Goal: Find specific page/section: Find specific page/section

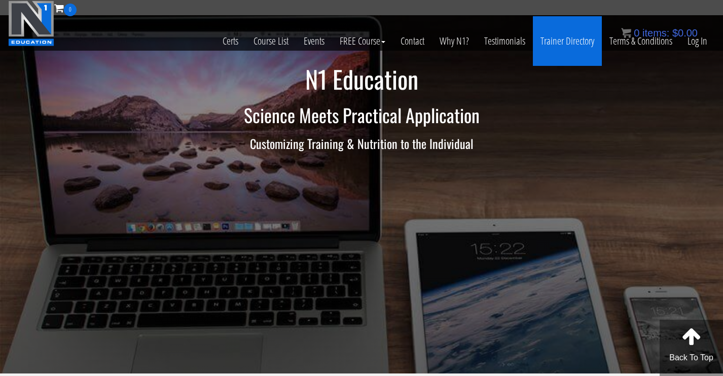
click at [555, 42] on link "Trainer Directory" at bounding box center [567, 41] width 69 height 50
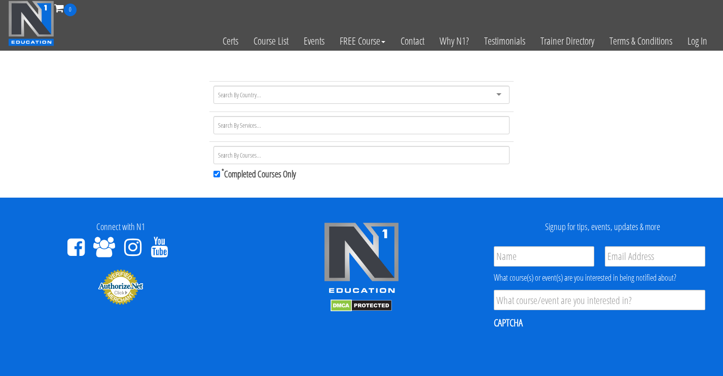
click at [441, 97] on div at bounding box center [362, 95] width 296 height 18
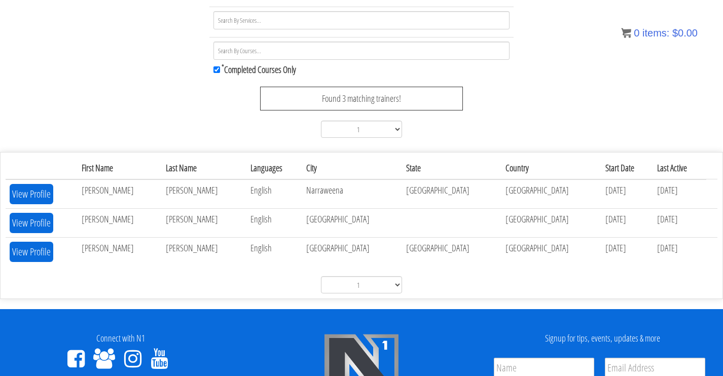
scroll to position [137, 0]
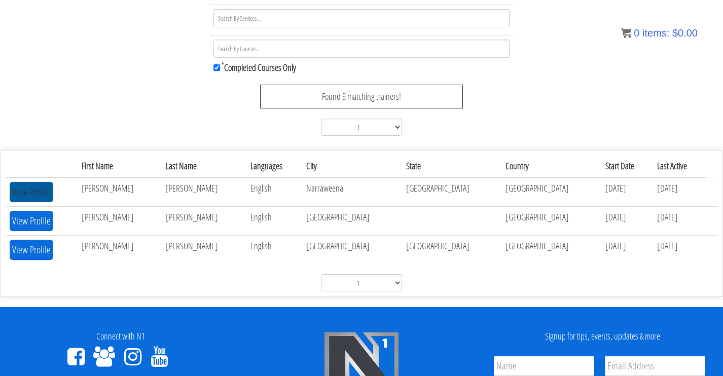
click at [25, 188] on button "View Profile" at bounding box center [32, 192] width 44 height 20
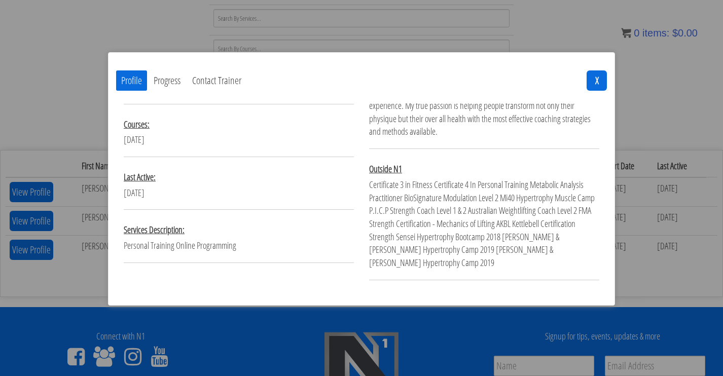
scroll to position [156, 0]
click at [191, 31] on div "Profile Progress Contact Trainer X Name: Website: Website Languages: Courses: B…" at bounding box center [361, 158] width 507 height 296
click at [593, 73] on button "X" at bounding box center [597, 80] width 20 height 20
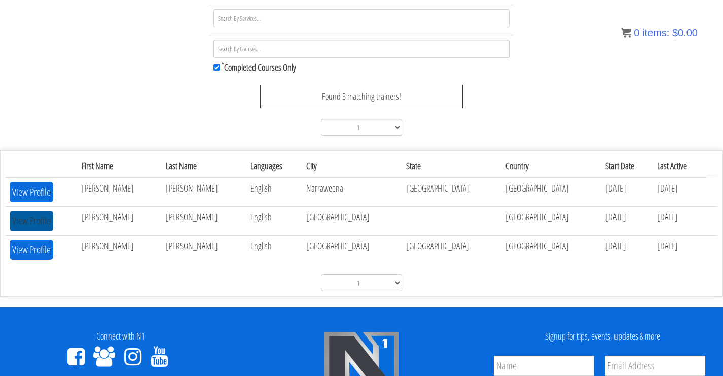
click at [38, 217] on button "View Profile" at bounding box center [32, 221] width 44 height 20
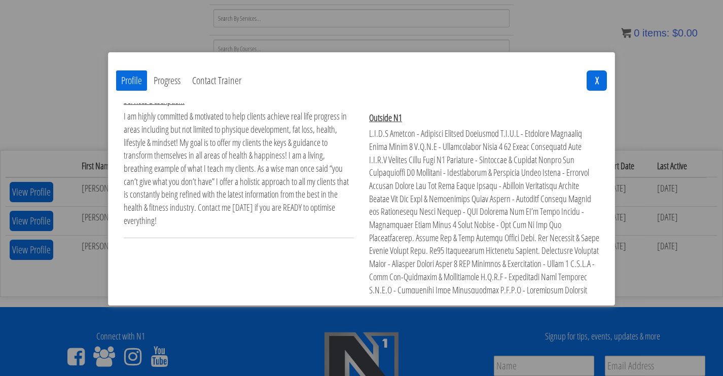
scroll to position [288, 0]
click at [589, 90] on button "X" at bounding box center [597, 80] width 20 height 20
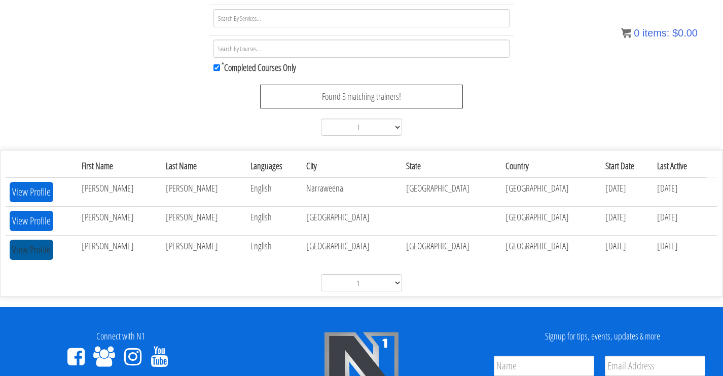
click at [11, 250] on button "View Profile" at bounding box center [32, 250] width 44 height 20
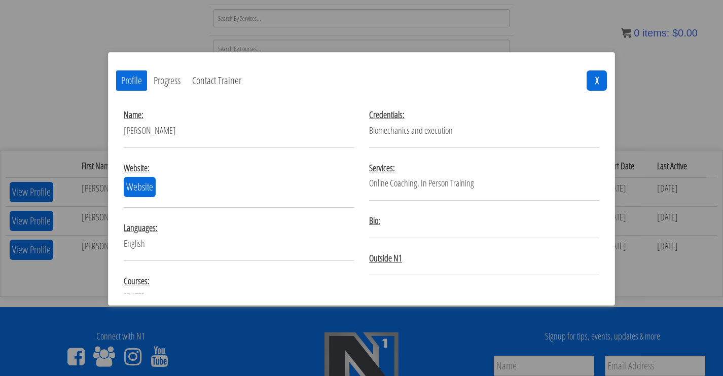
scroll to position [0, 0]
click at [173, 82] on button "Progress" at bounding box center [167, 80] width 37 height 20
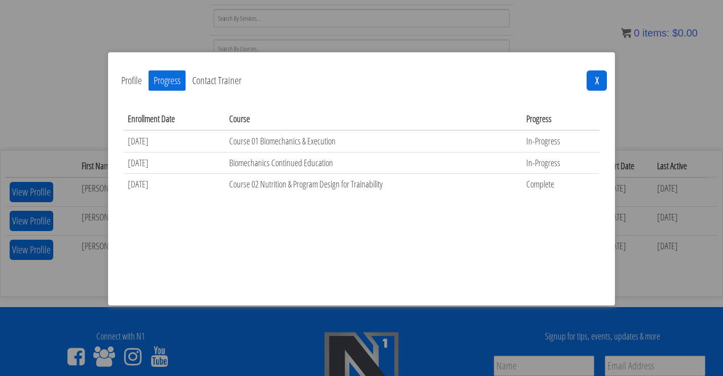
click at [221, 81] on button "Contact Trainer" at bounding box center [216, 80] width 59 height 20
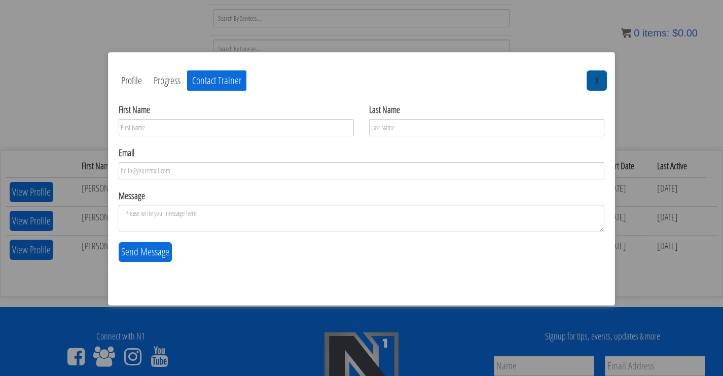
click at [593, 81] on button "X" at bounding box center [597, 80] width 20 height 20
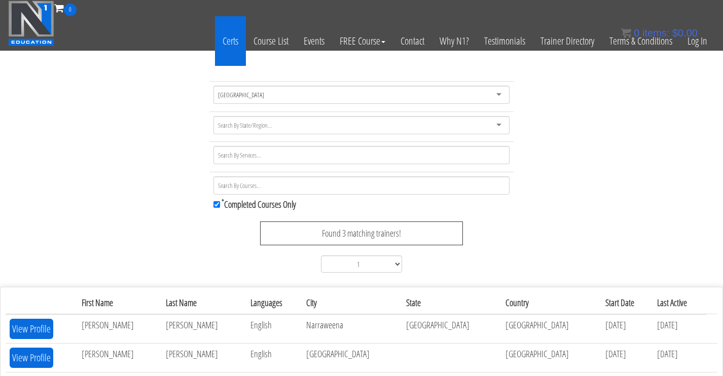
click at [227, 41] on link "Certs" at bounding box center [230, 41] width 31 height 50
